Goal: Complete application form: Complete application form

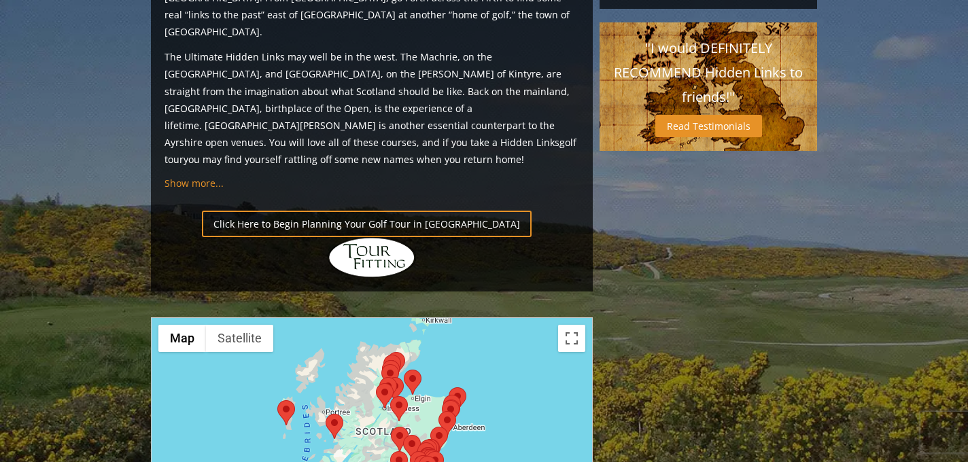
scroll to position [1399, 0]
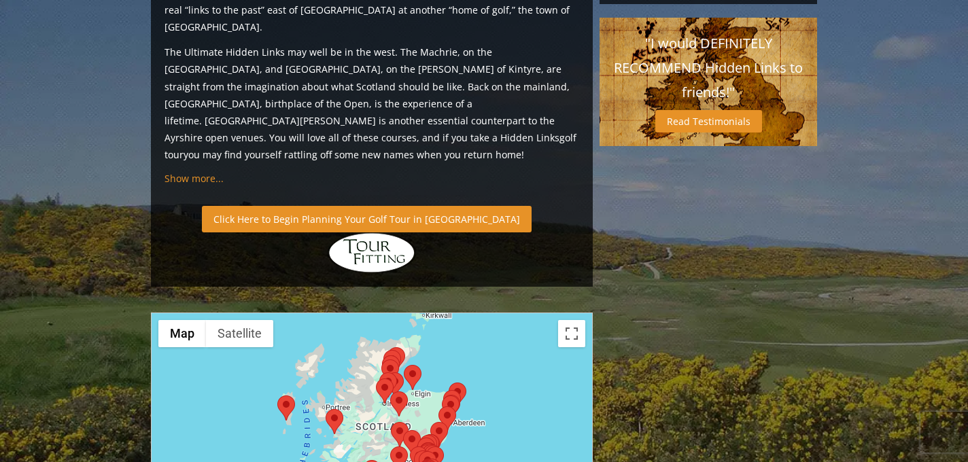
click at [395, 206] on link "Click Here to Begin Planning Your Golf Tour in [GEOGRAPHIC_DATA]" at bounding box center [367, 219] width 330 height 27
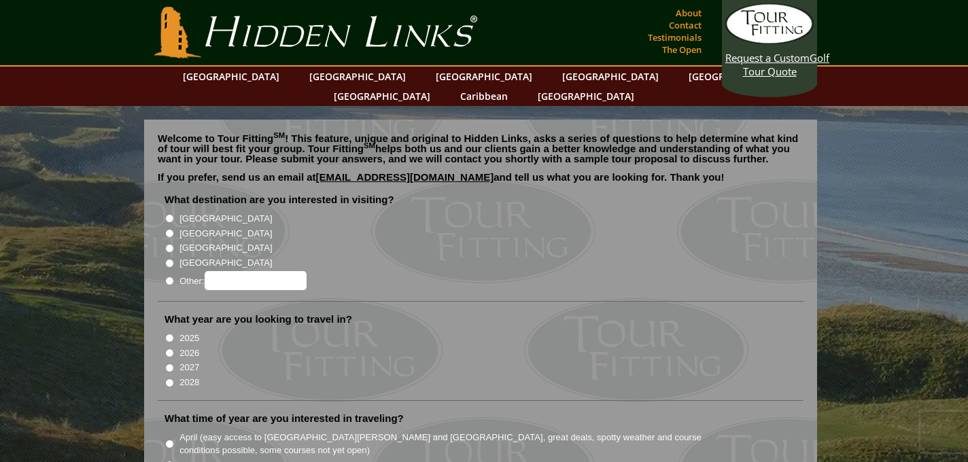
click at [167, 229] on input "[GEOGRAPHIC_DATA]" at bounding box center [169, 233] width 9 height 9
radio input "true"
click at [171, 364] on input "2027" at bounding box center [169, 368] width 9 height 9
radio input "true"
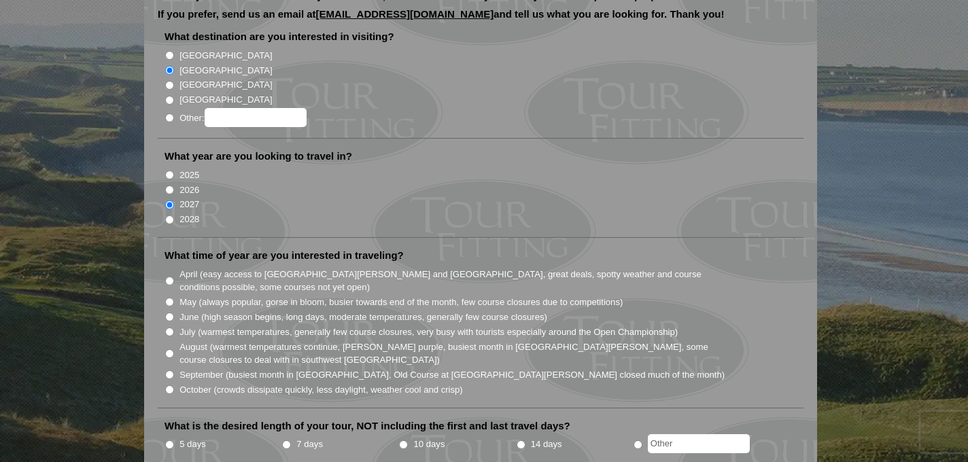
scroll to position [167, 0]
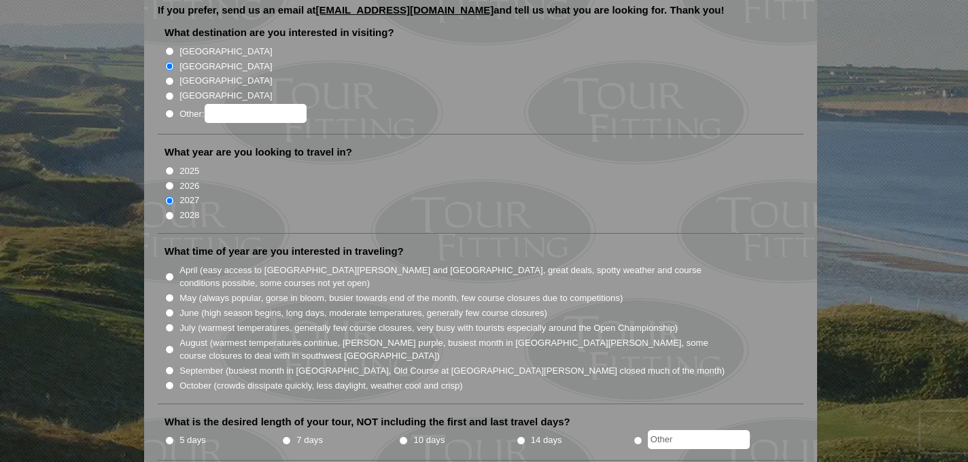
click at [171, 324] on input "July (warmest temperatures, generally few course closures, very busy with touri…" at bounding box center [169, 328] width 9 height 9
radio input "true"
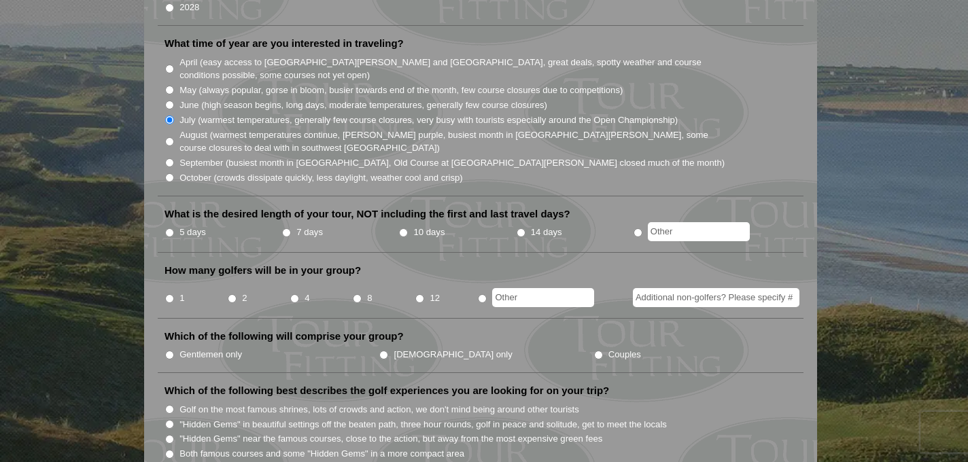
scroll to position [377, 0]
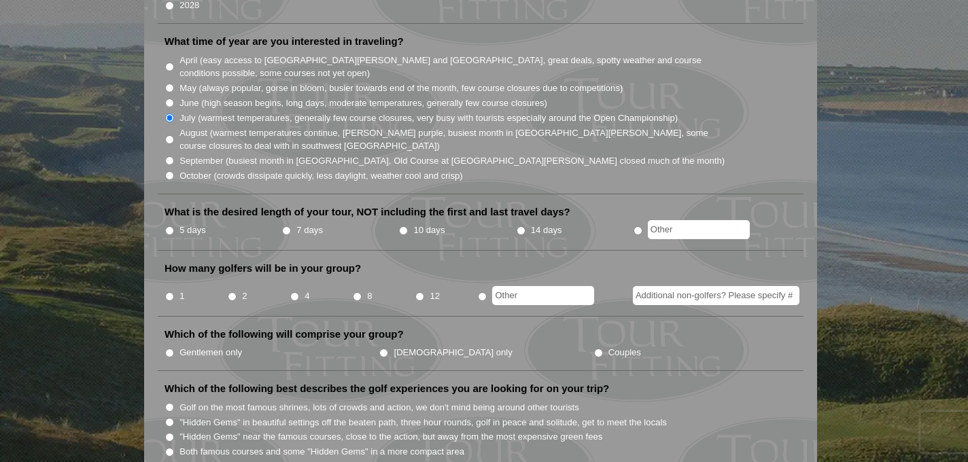
click at [288, 226] on input "7 days" at bounding box center [286, 230] width 9 height 9
radio input "true"
click at [295, 292] on input "4" at bounding box center [294, 296] width 9 height 9
radio input "true"
click at [169, 349] on input "Gentlemen only" at bounding box center [169, 353] width 9 height 9
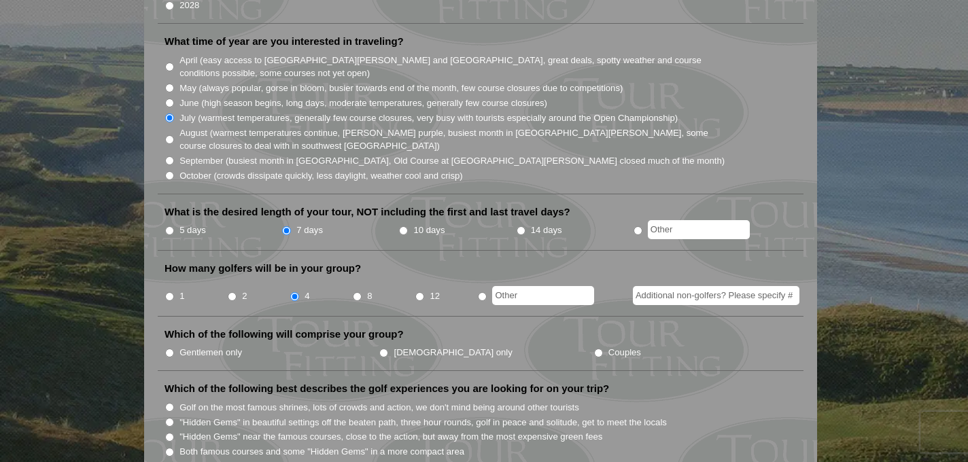
radio input "true"
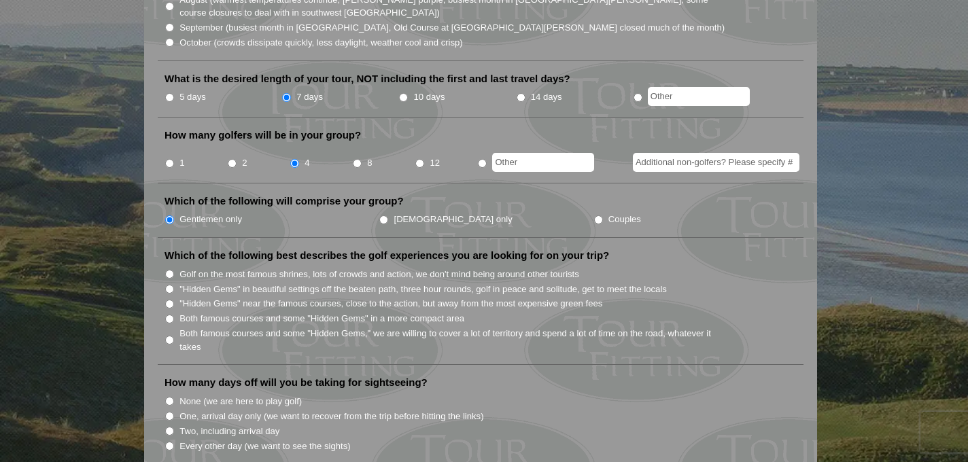
scroll to position [506, 0]
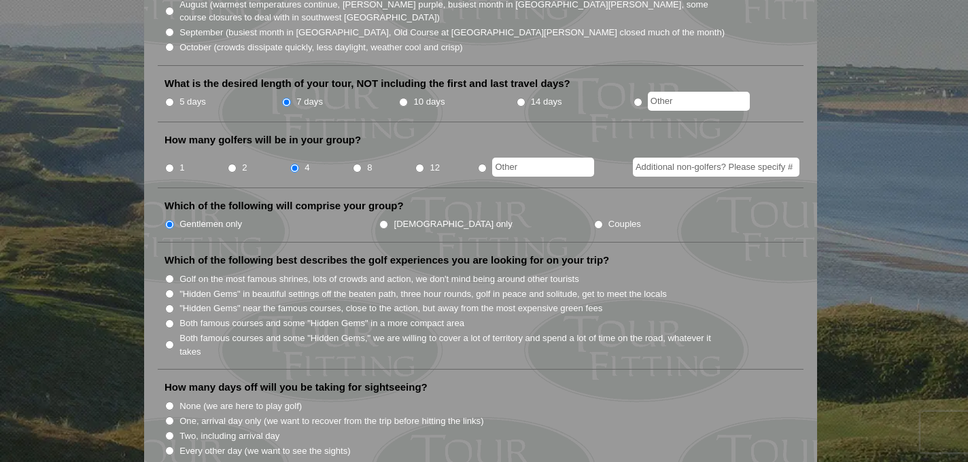
click at [171, 275] on input "Golf on the most famous shrines, lots of crowds and action, we don't mind being…" at bounding box center [169, 279] width 9 height 9
radio input "true"
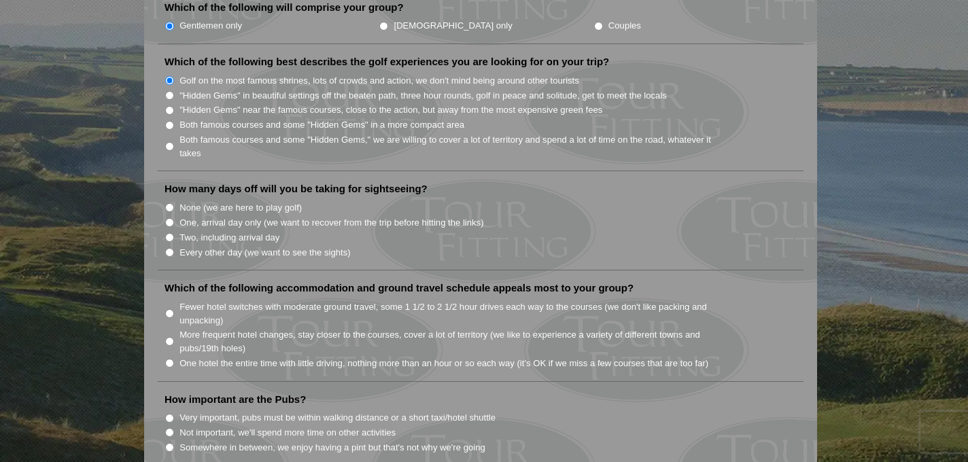
scroll to position [680, 0]
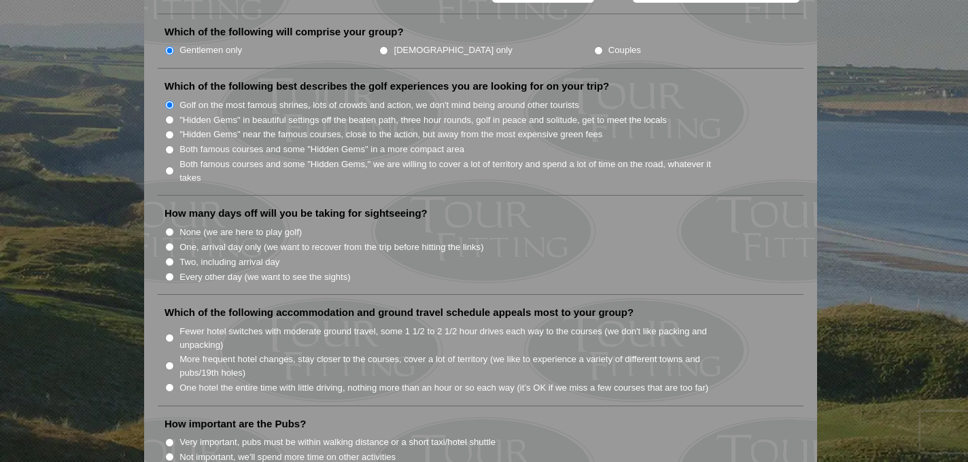
click at [169, 228] on input "None (we are here to play golf)" at bounding box center [169, 232] width 9 height 9
radio input "true"
click at [169, 334] on input "Fewer hotel switches with moderate ground travel, some 1 1/2 to 2 1/2 hour driv…" at bounding box center [169, 338] width 9 height 9
radio input "true"
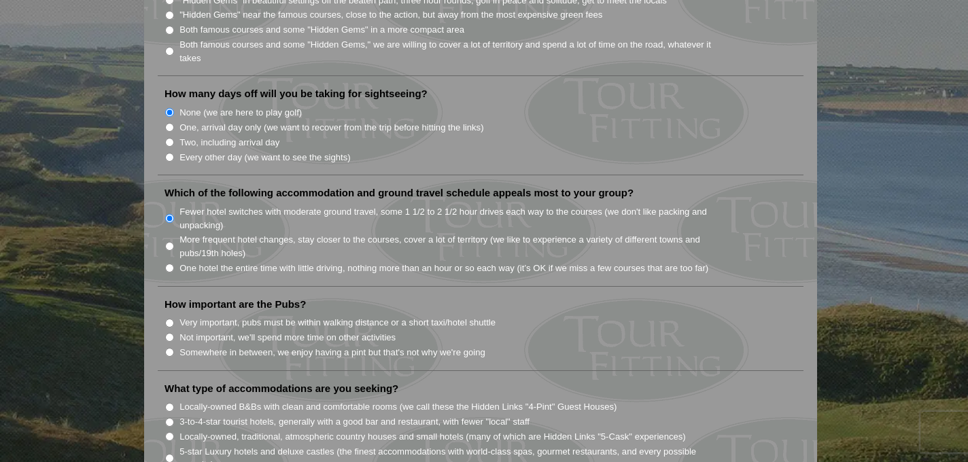
scroll to position [801, 0]
click at [170, 347] on input "Somewhere in between, we enjoy having a pint but that's not why we're going" at bounding box center [169, 351] width 9 height 9
radio input "true"
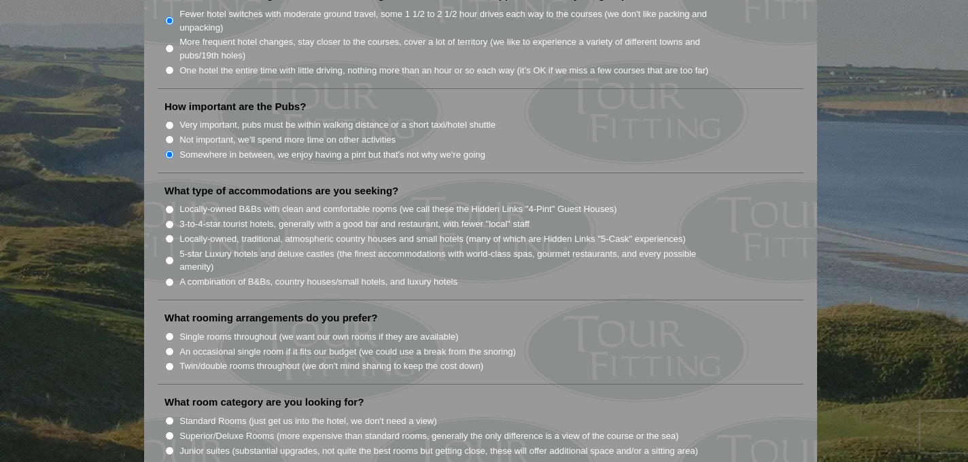
scroll to position [999, 0]
click at [170, 277] on input "A combination of B&Bs, country houses/small hotels, and luxury hotels" at bounding box center [169, 281] width 9 height 9
radio input "true"
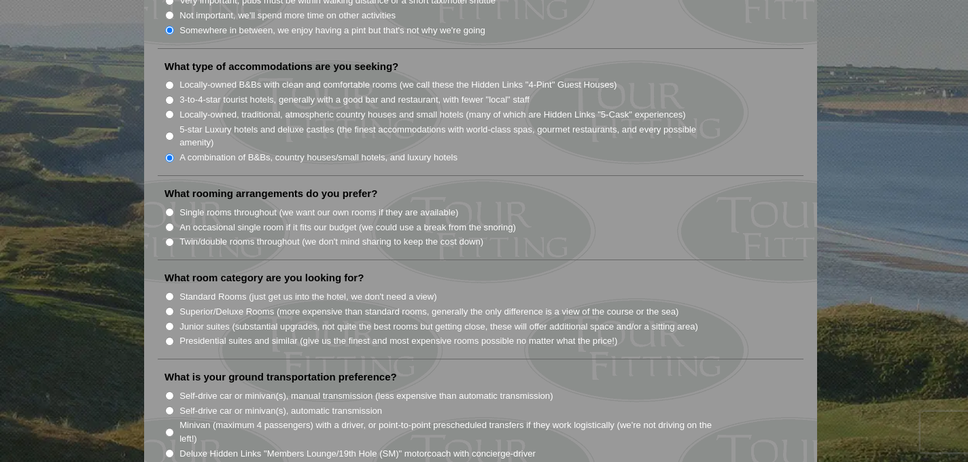
scroll to position [1118, 0]
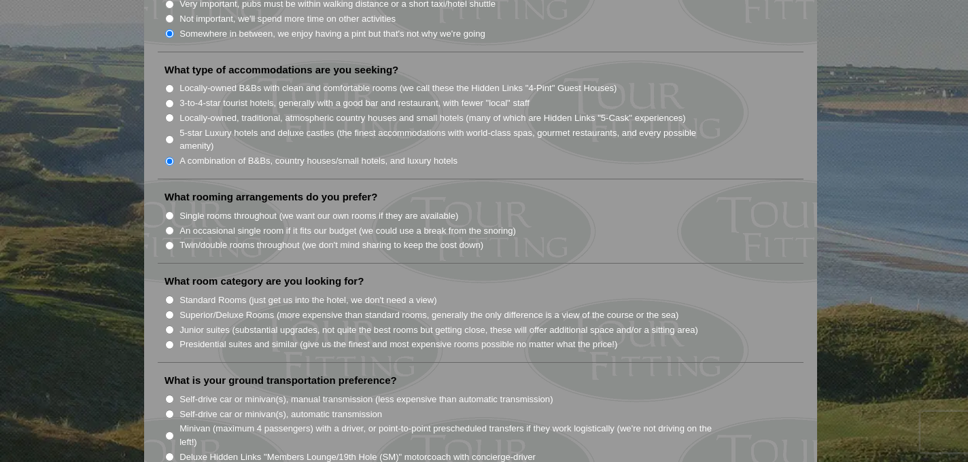
click at [164, 229] on li "What rooming arrangements do you prefer? Single rooms throughout (we want our o…" at bounding box center [481, 226] width 646 height 73
click at [173, 241] on input "Twin/double rooms throughout (we don't mind sharing to keep the cost down)" at bounding box center [169, 245] width 9 height 9
radio input "true"
click at [169, 296] on input "Standard Rooms (just get us into the hotel, we don't need a view)" at bounding box center [169, 300] width 9 height 9
radio input "true"
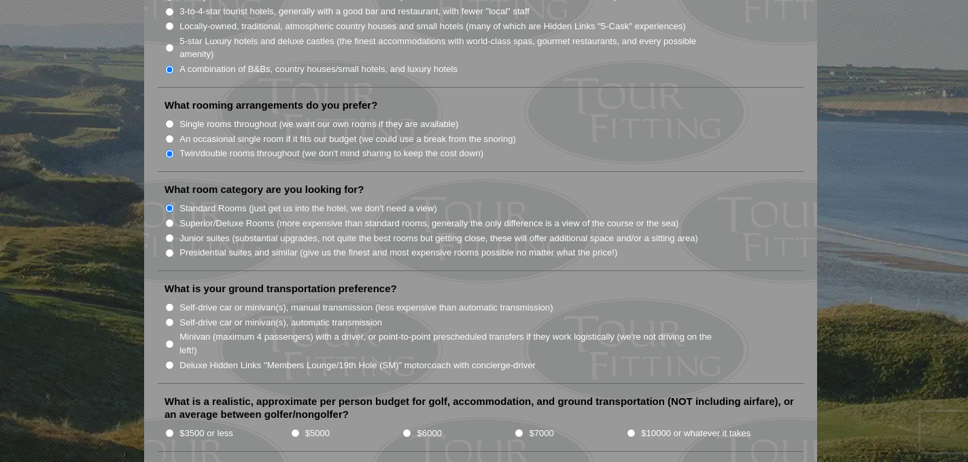
scroll to position [1212, 0]
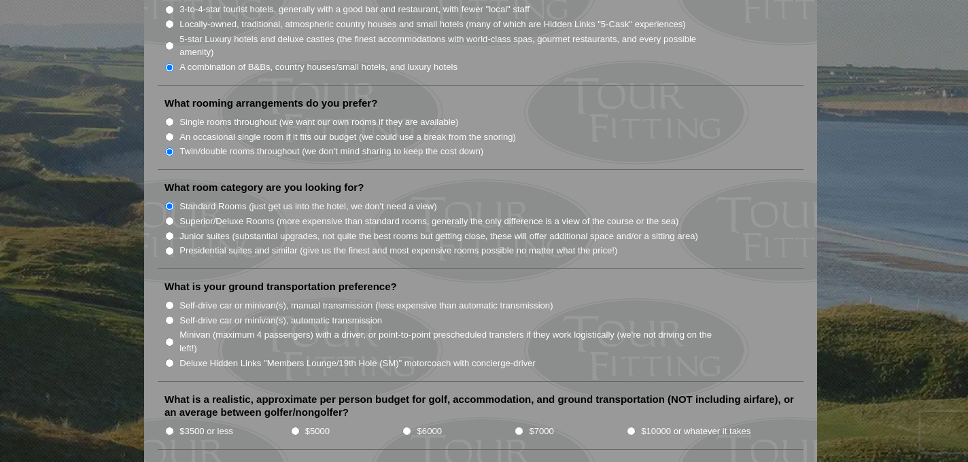
click at [171, 359] on input "Deluxe Hidden Links "Members Lounge/19th Hole (SM)" motorcoach with concierge-d…" at bounding box center [169, 363] width 9 height 9
radio input "true"
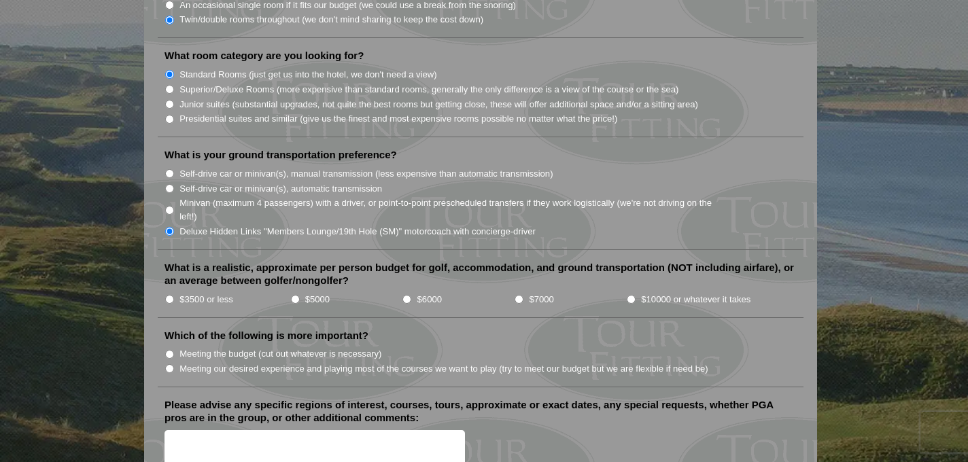
scroll to position [1336, 0]
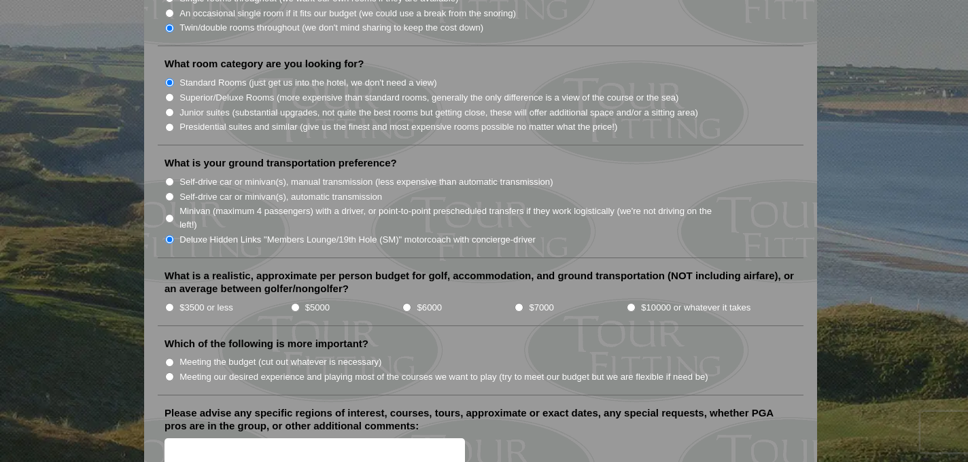
click at [630, 303] on input "$10000 or whatever it takes" at bounding box center [631, 307] width 9 height 9
radio input "true"
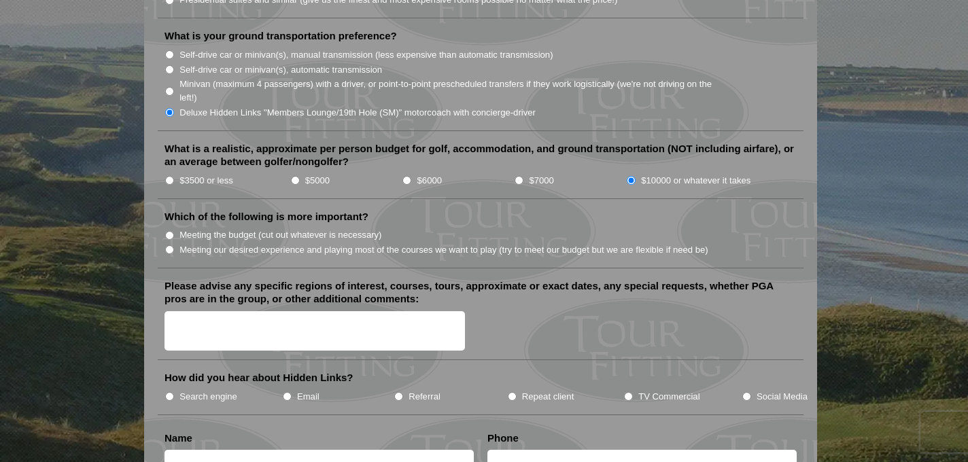
scroll to position [1458, 0]
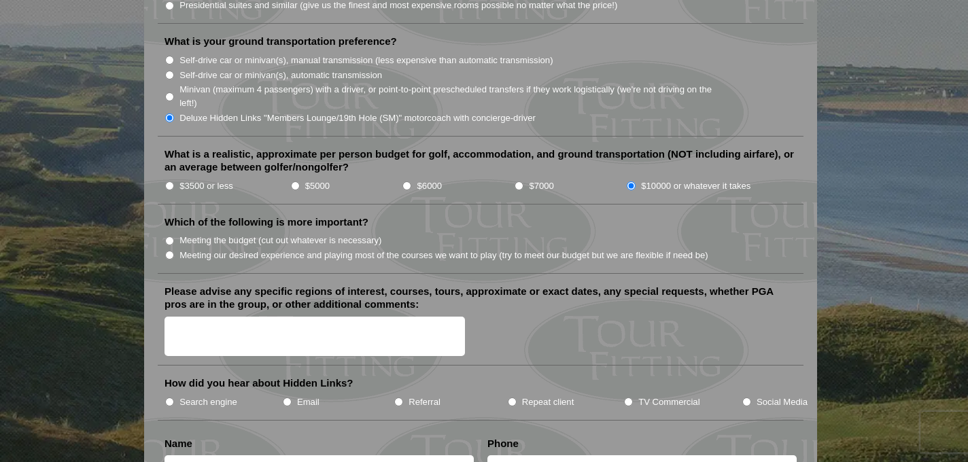
click at [170, 251] on input "Meeting our desired experience and playing most of the courses we want to play …" at bounding box center [169, 255] width 9 height 9
radio input "true"
click at [170, 398] on input "Search engine" at bounding box center [169, 402] width 9 height 9
radio input "true"
click at [187, 317] on textarea "Please advise any specific regions of interest, courses, tours, approximate or …" at bounding box center [315, 337] width 301 height 40
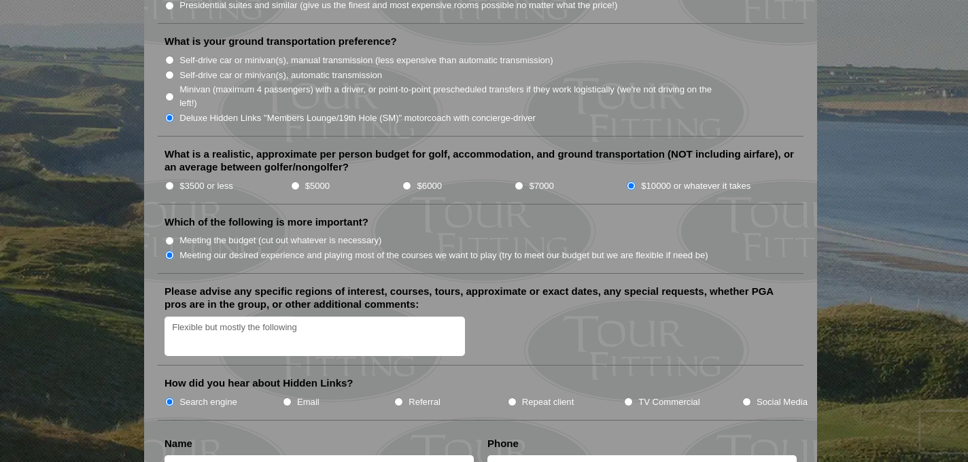
click at [172, 317] on textarea "Flexible but mostly the following" at bounding box center [315, 337] width 301 height 40
click at [305, 337] on textarea "July 2027 and including staying at St. Andrews when we play courses where that …" at bounding box center [315, 337] width 301 height 40
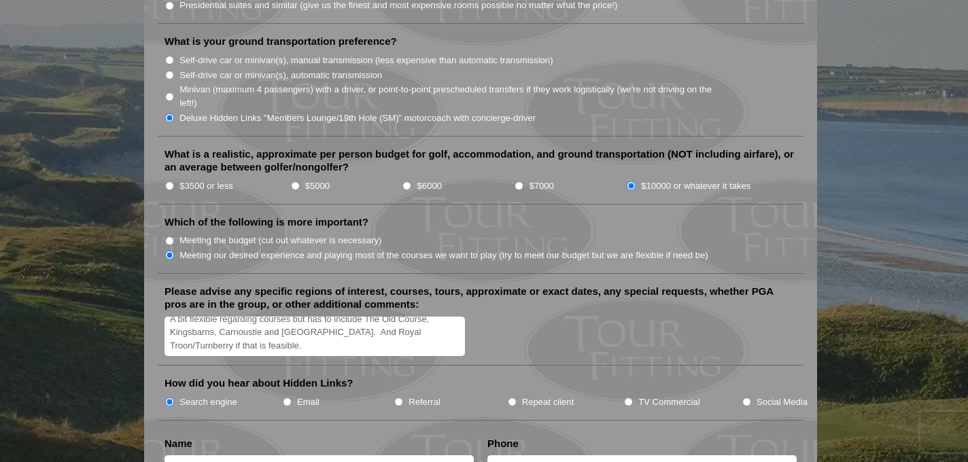
type textarea "July 2027 and including staying at St. Andrews when we play courses where that …"
click at [269, 456] on input "text" at bounding box center [319, 467] width 309 height 22
type input "Mark"
type input "S"
click at [224, 456] on input "Mark" at bounding box center [319, 467] width 309 height 22
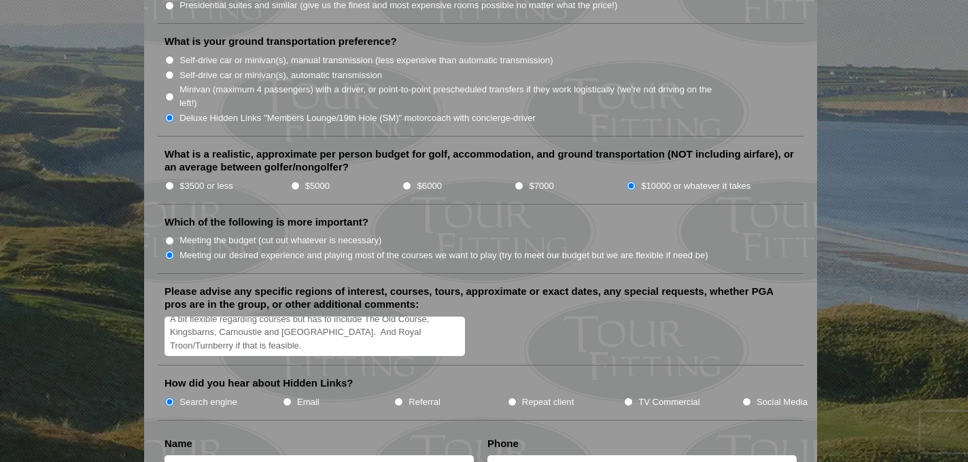
type input "Mark Saltzgaber"
type input "4"
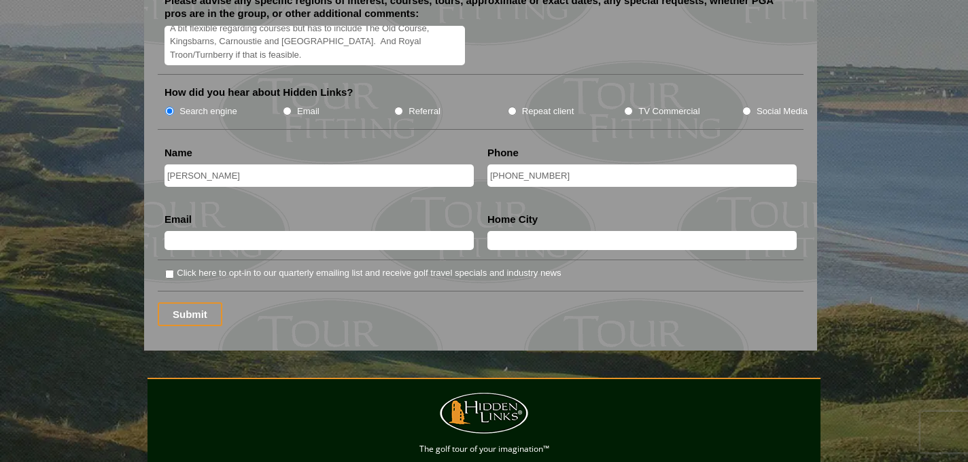
scroll to position [1751, 0]
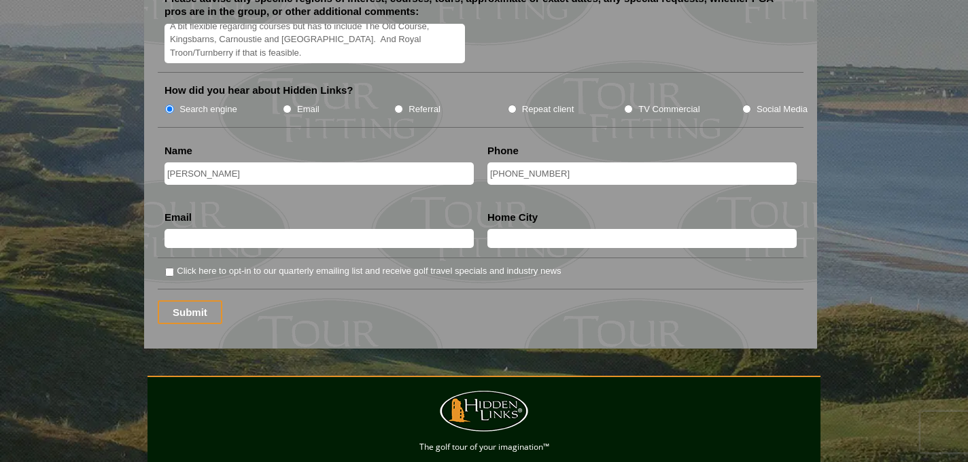
type input "1-415-602-2084"
click at [209, 229] on input "text" at bounding box center [319, 238] width 309 height 19
type input "msaltzgaber@yahoo.com"
click at [551, 229] on input "text" at bounding box center [641, 238] width 309 height 19
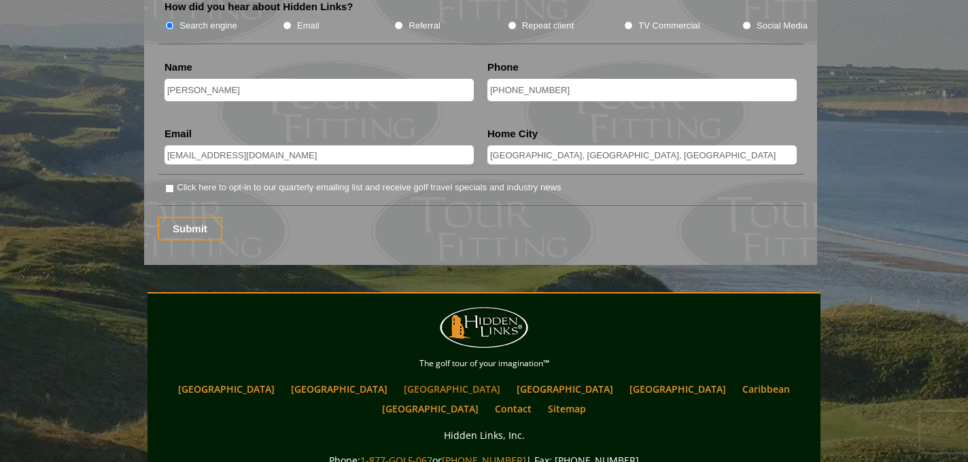
scroll to position [1825, 0]
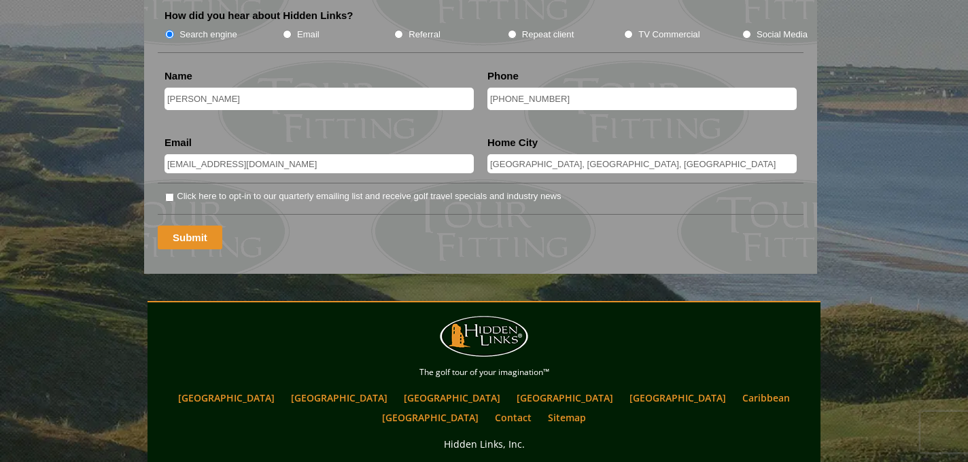
type input "Hillsborough, CA, USA"
click at [195, 226] on input "Submit" at bounding box center [190, 238] width 65 height 24
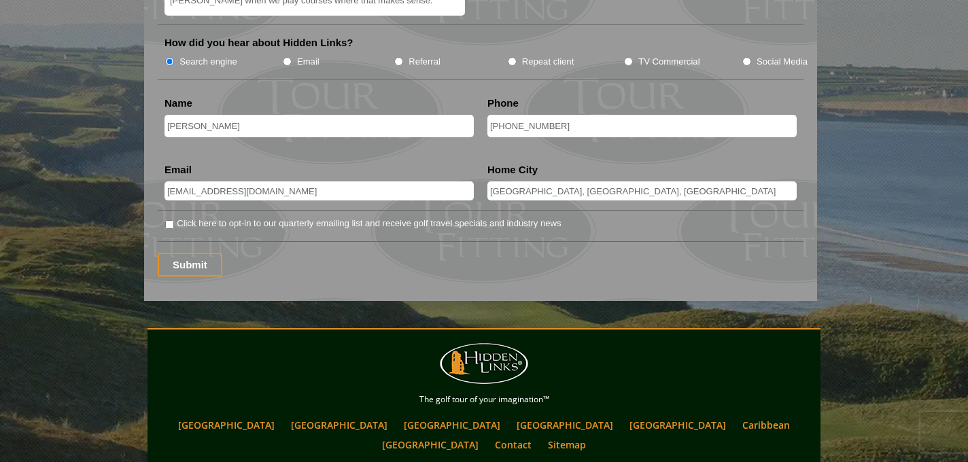
scroll to position [1823, 0]
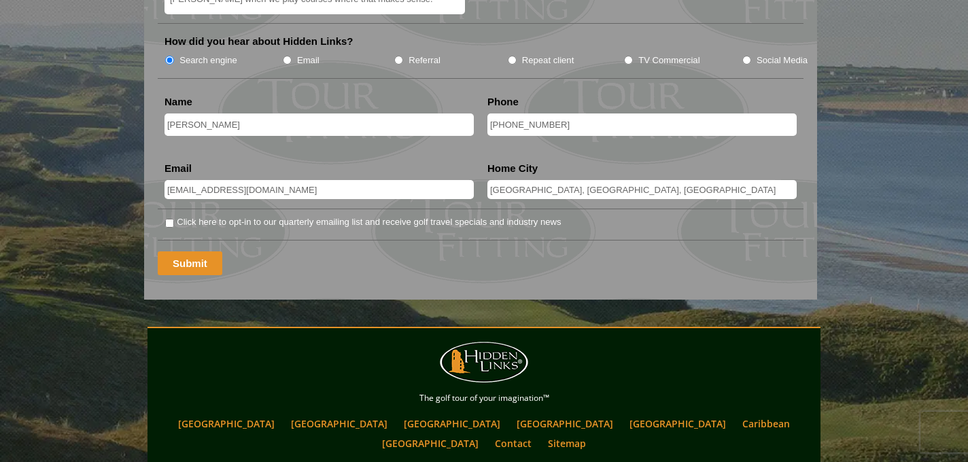
click at [201, 252] on input "Submit" at bounding box center [190, 264] width 65 height 24
